Goal: Check status

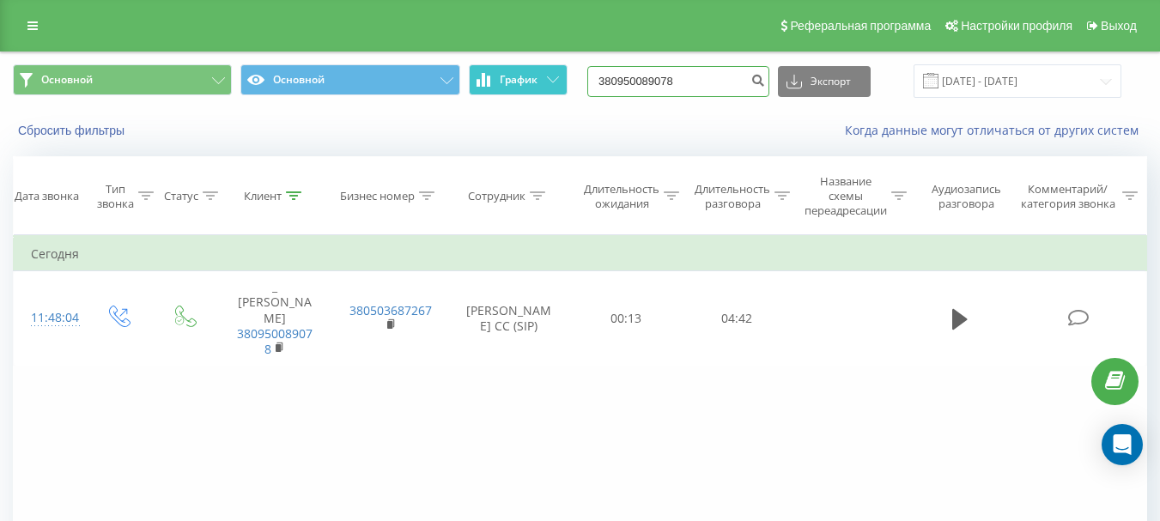
drag, startPoint x: 697, startPoint y: 80, endPoint x: 528, endPoint y: 76, distance: 169.2
click at [538, 76] on div "Основной Основной График 380950089078 Экспорт .csv .xls .xlsx 21.06.2025 - 21.0…" at bounding box center [580, 80] width 1134 height 33
paste input "34791357"
type input "380934791357"
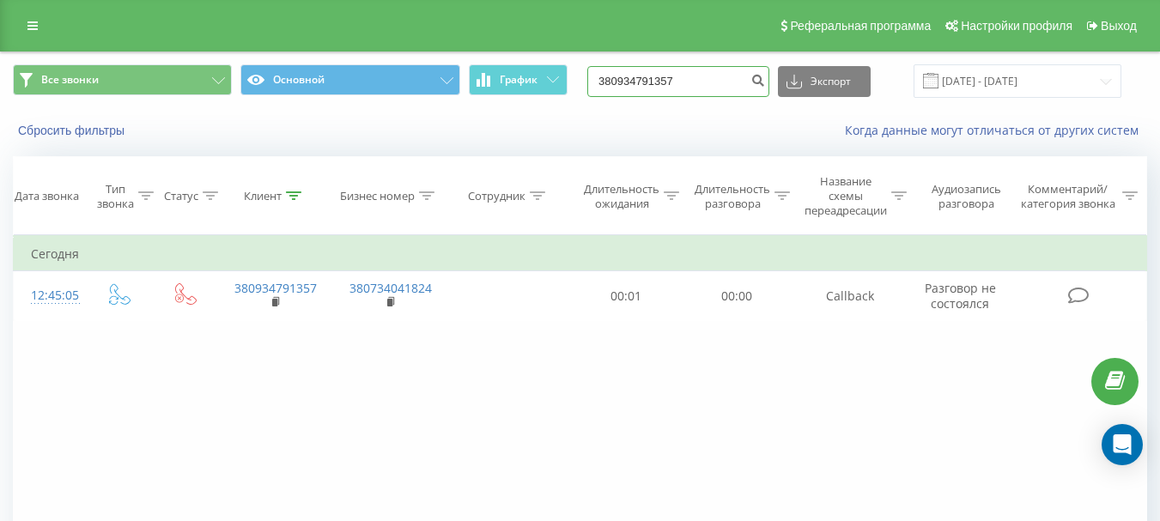
drag, startPoint x: 689, startPoint y: 79, endPoint x: 572, endPoint y: 76, distance: 116.8
click at [572, 76] on div "Все звонки Основной График 380934791357 Экспорт .csv .xls .xlsx [DATE] - [DATE]" at bounding box center [580, 80] width 1134 height 33
paste input "82705473"
type input "380982705473"
